Goal: Task Accomplishment & Management: Manage account settings

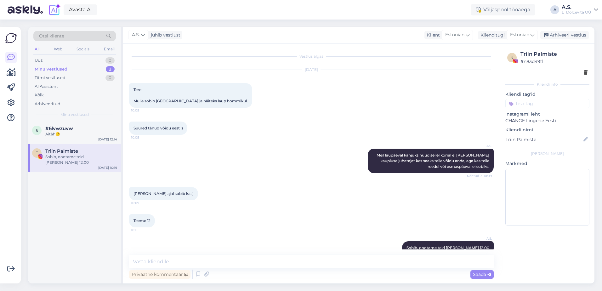
scroll to position [12, 0]
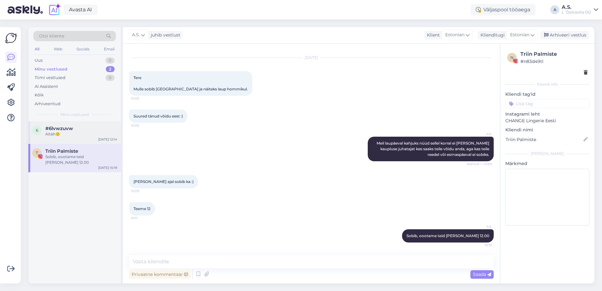
click at [76, 139] on div "6 #6lvwzuvw Aitäh🙂 [DATE] 12:14" at bounding box center [74, 132] width 93 height 23
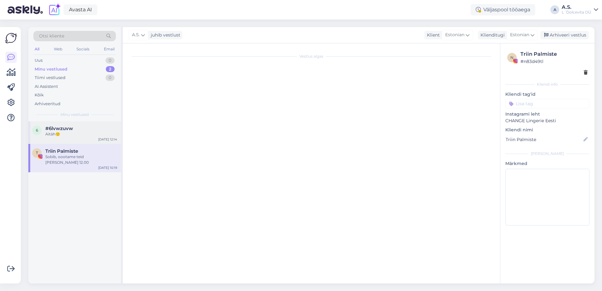
scroll to position [70, 0]
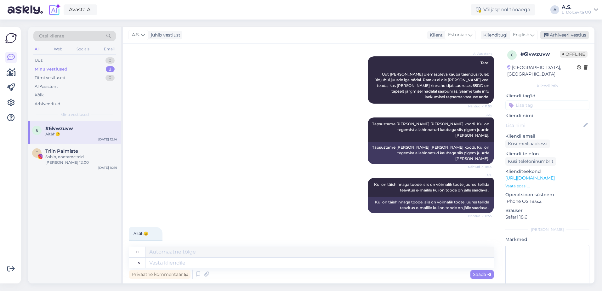
click at [569, 33] on div "Arhiveeri vestlus" at bounding box center [564, 35] width 48 height 8
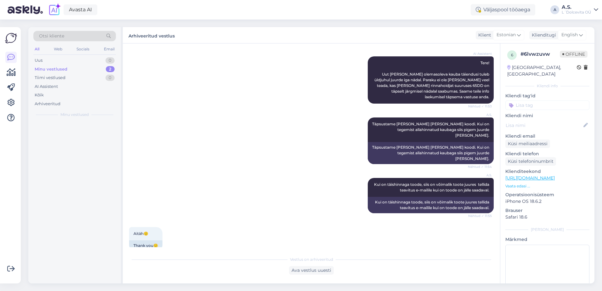
scroll to position [64, 0]
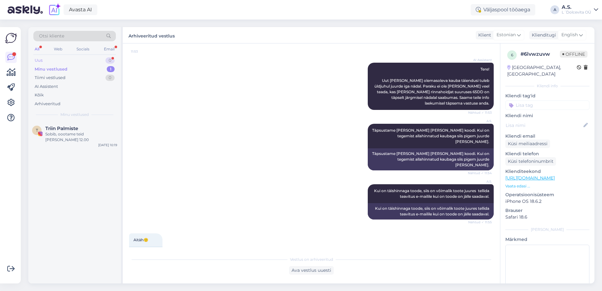
click at [68, 59] on div "Uus 0" at bounding box center [74, 60] width 82 height 9
click at [86, 137] on div "Attachment" at bounding box center [81, 134] width 72 height 6
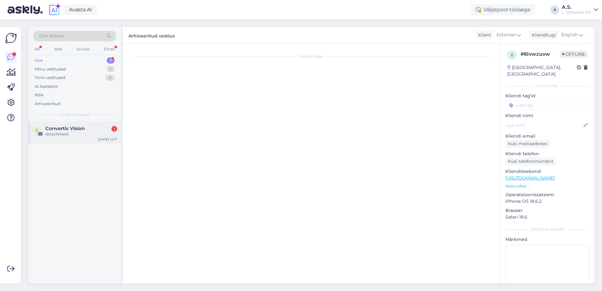
scroll to position [0, 0]
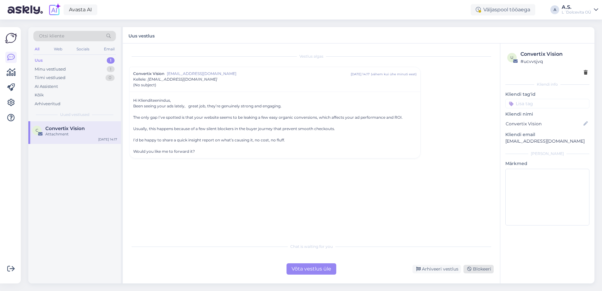
click at [480, 271] on div "Blokeeri" at bounding box center [478, 269] width 30 height 8
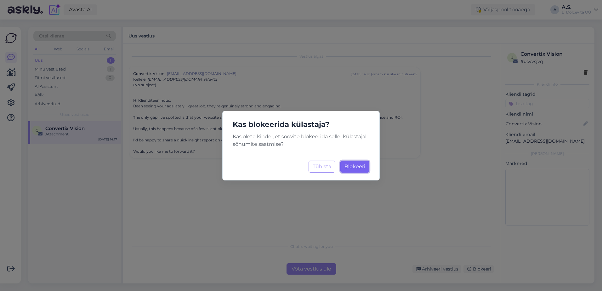
click at [359, 165] on span "Blokeeri" at bounding box center [354, 166] width 21 height 6
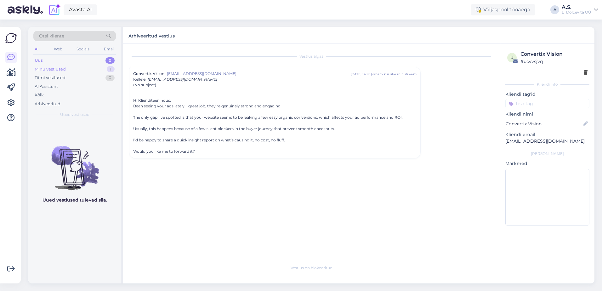
click at [66, 66] on div "Minu vestlused 1" at bounding box center [74, 69] width 82 height 9
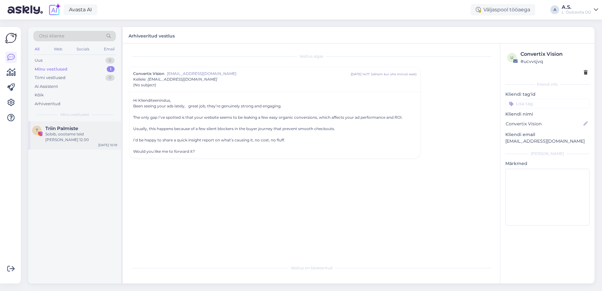
click at [89, 123] on div "T Triin Palmiste Sobib, oootame teid [PERSON_NAME] 12.00 [DATE] 10:19" at bounding box center [74, 135] width 93 height 28
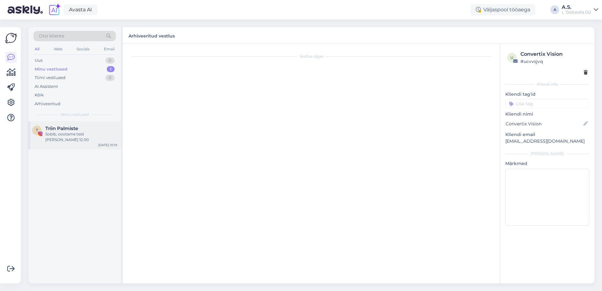
scroll to position [12, 0]
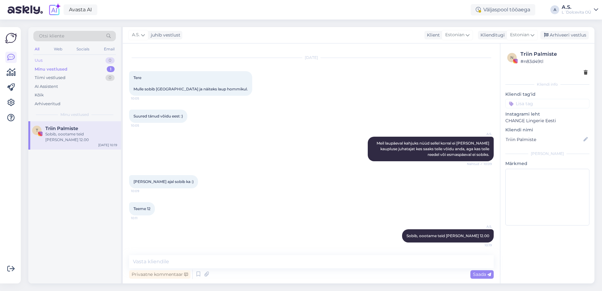
click at [71, 60] on div "Uus 0" at bounding box center [74, 60] width 82 height 9
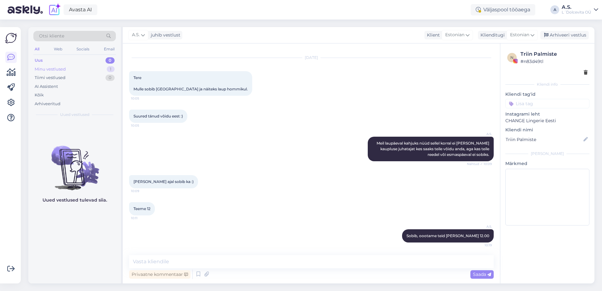
click at [65, 70] on div "Minu vestlused" at bounding box center [50, 69] width 31 height 6
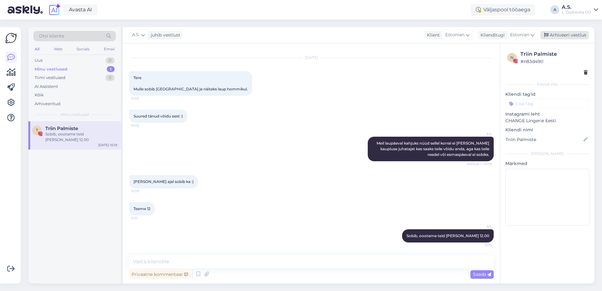
click at [564, 33] on div "Arhiveeri vestlus" at bounding box center [564, 35] width 48 height 8
